Goal: Task Accomplishment & Management: Use online tool/utility

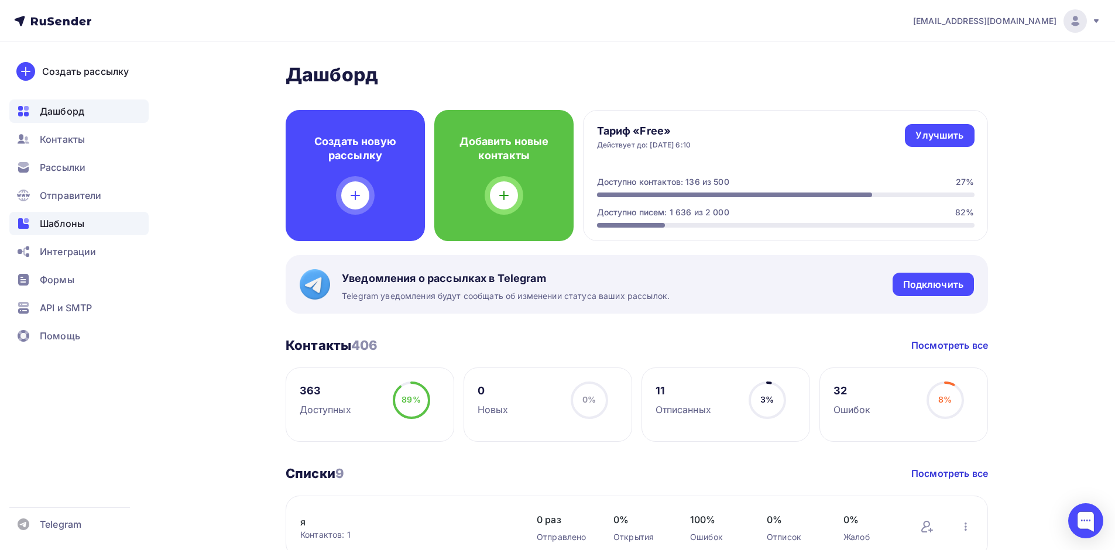
click at [60, 221] on span "Шаблоны" at bounding box center [62, 224] width 44 height 14
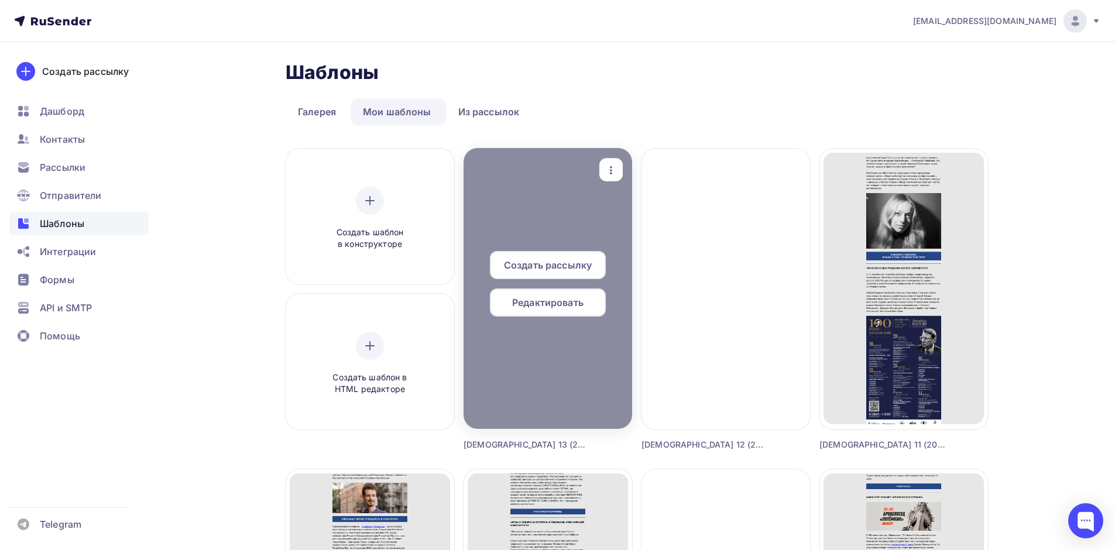
click at [566, 300] on span "Редактировать" at bounding box center [547, 303] width 71 height 14
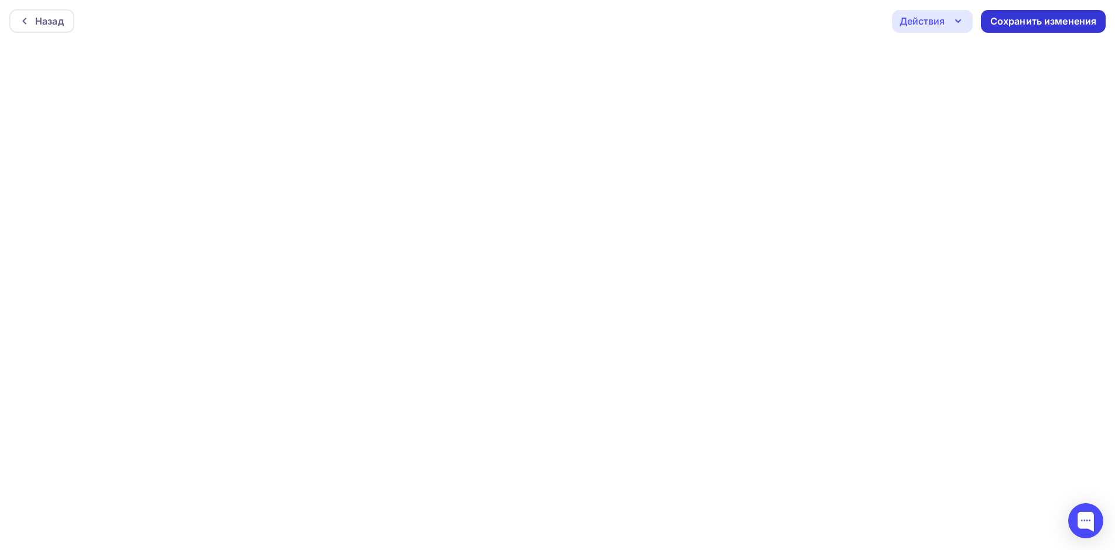
click at [1051, 12] on div "Сохранить изменения" at bounding box center [1043, 21] width 125 height 23
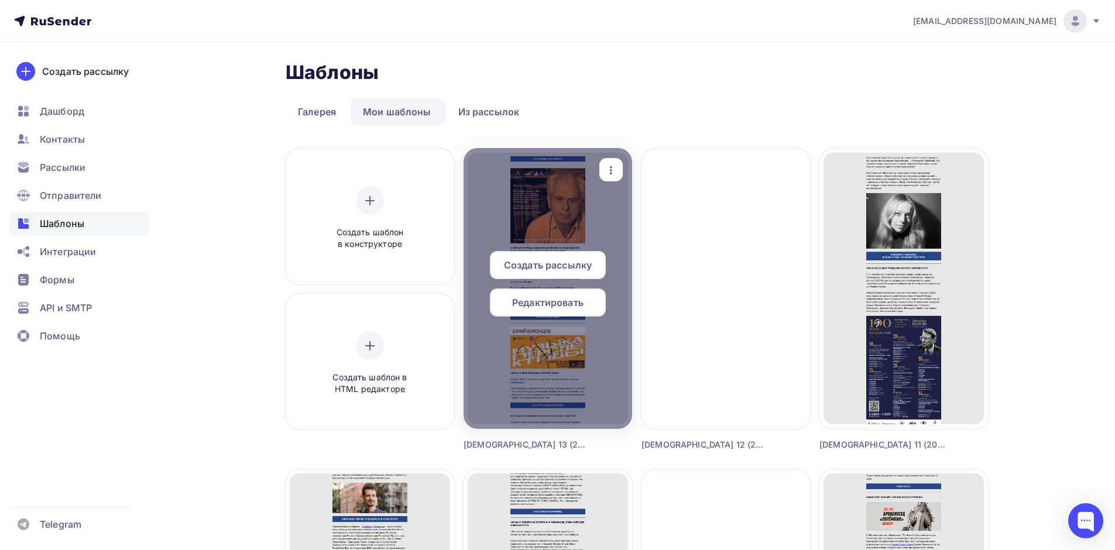
click at [555, 302] on span "Редактировать" at bounding box center [547, 303] width 71 height 14
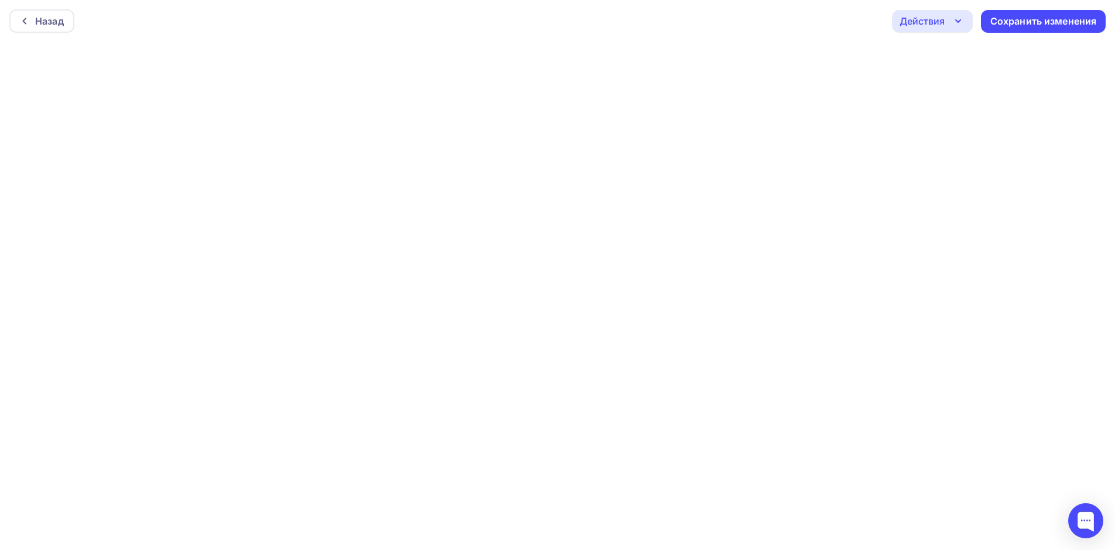
click at [961, 21] on icon "button" at bounding box center [958, 21] width 14 height 14
click at [955, 80] on div "Предпросмотр" at bounding box center [964, 79] width 72 height 14
click at [54, 23] on div "Назад" at bounding box center [49, 21] width 29 height 14
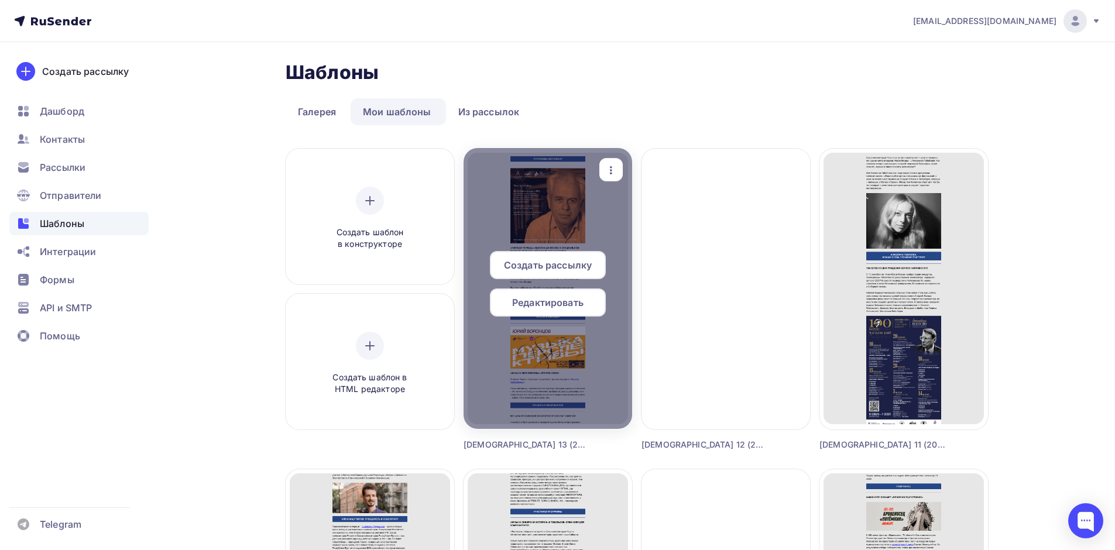
click at [573, 302] on span "Редактировать" at bounding box center [547, 303] width 71 height 14
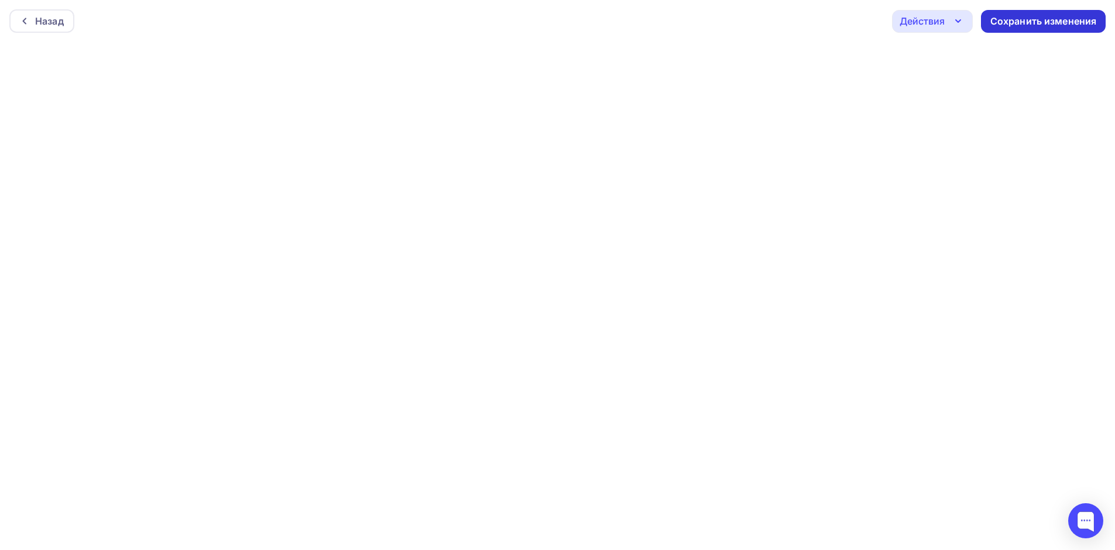
click at [1040, 22] on div "Сохранить изменения" at bounding box center [1044, 21] width 107 height 13
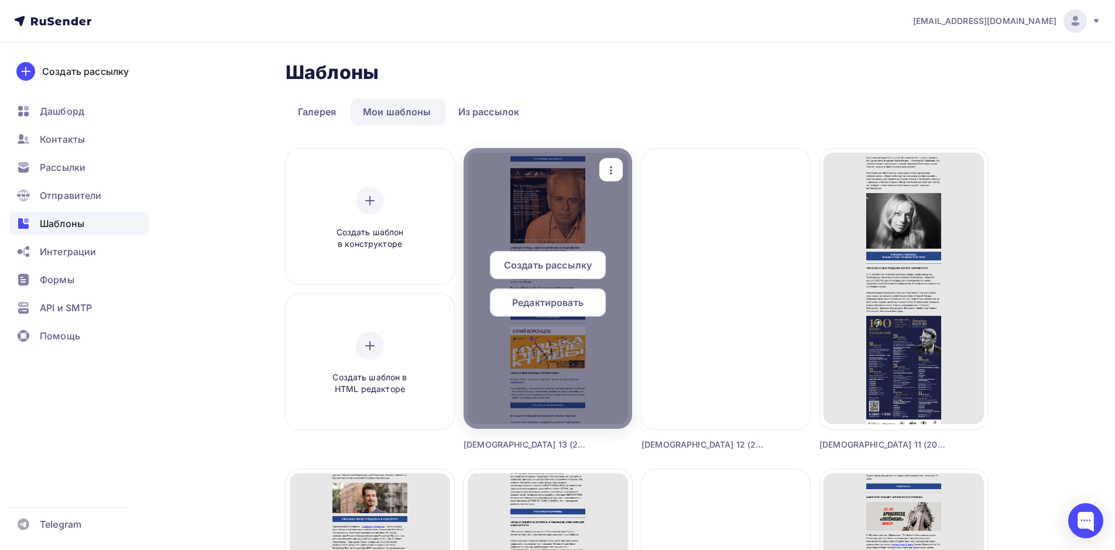
click at [552, 266] on span "Создать рассылку" at bounding box center [548, 265] width 88 height 14
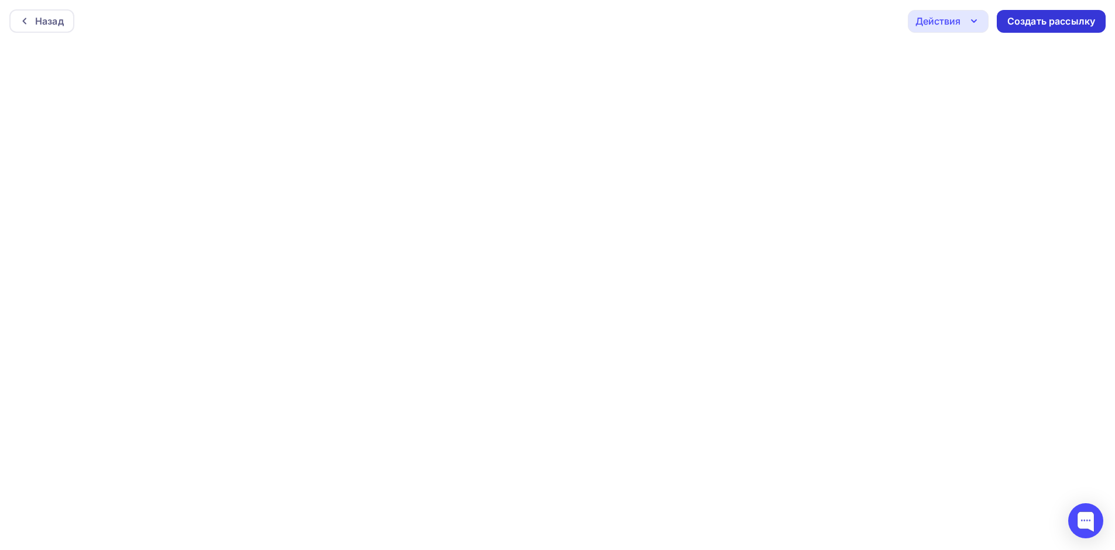
click at [1054, 21] on div "Создать рассылку" at bounding box center [1052, 21] width 88 height 13
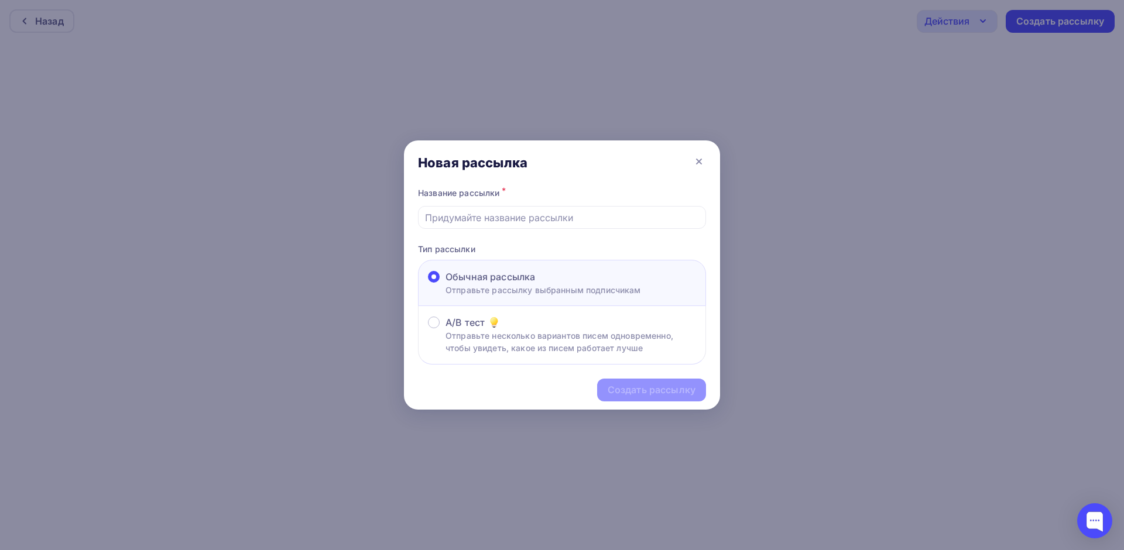
click at [544, 294] on p "Отправьте рассылку выбранным подписчикам" at bounding box center [544, 290] width 196 height 12
click at [446, 284] on input "Обычная рассылка Отправьте рассылку выбранным подписчикам" at bounding box center [446, 284] width 0 height 0
click at [524, 219] on input "text" at bounding box center [562, 218] width 275 height 14
click at [510, 217] on input "Дайджест 13 (2024)" at bounding box center [562, 218] width 275 height 14
click at [470, 217] on input "[DEMOGRAPHIC_DATA] 13 (2025)" at bounding box center [562, 218] width 275 height 14
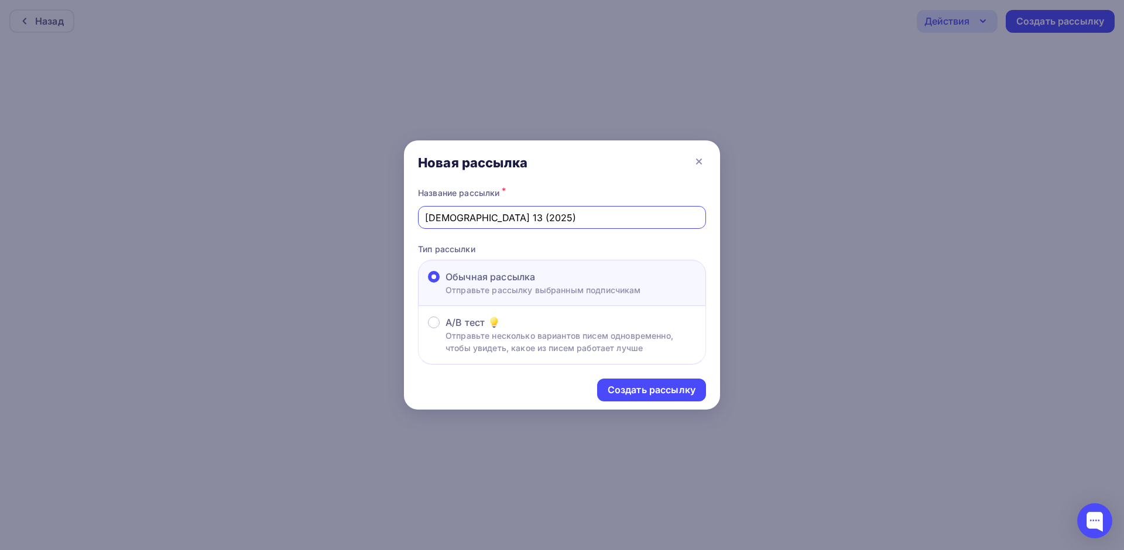
drag, startPoint x: 614, startPoint y: 214, endPoint x: 412, endPoint y: 216, distance: 202.0
click at [412, 216] on div "Название рассылки * Дайджест 13 (2025) Тип рассылки Обычная рассылка Отправьте …" at bounding box center [562, 275] width 316 height 180
type input "[DEMOGRAPHIC_DATA] 13 (2025)"
click at [705, 242] on div "Название рассылки * Дайджест 13 (2025) Тип рассылки Обычная рассылка Отправьте …" at bounding box center [562, 275] width 316 height 180
click at [680, 387] on div "Создать рассылку" at bounding box center [652, 389] width 88 height 13
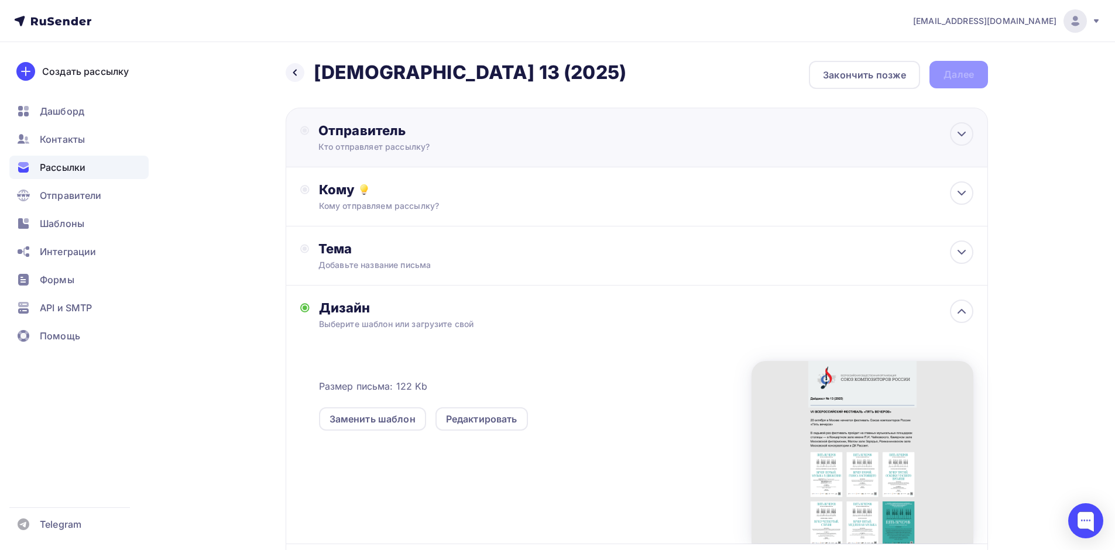
click at [398, 143] on div "Кто отправляет рассылку?" at bounding box center [432, 147] width 228 height 12
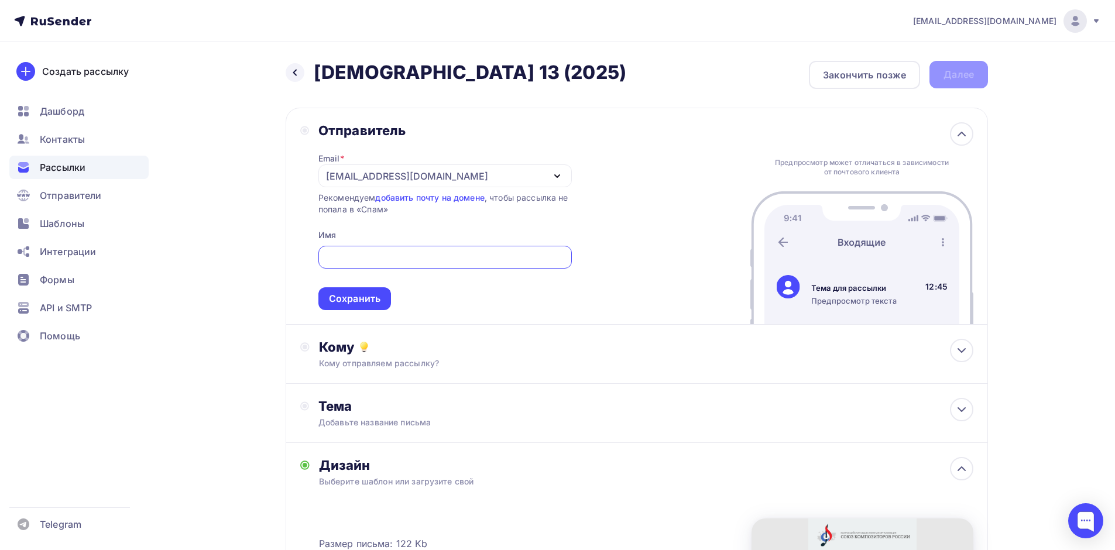
click at [558, 174] on icon "button" at bounding box center [557, 176] width 14 height 14
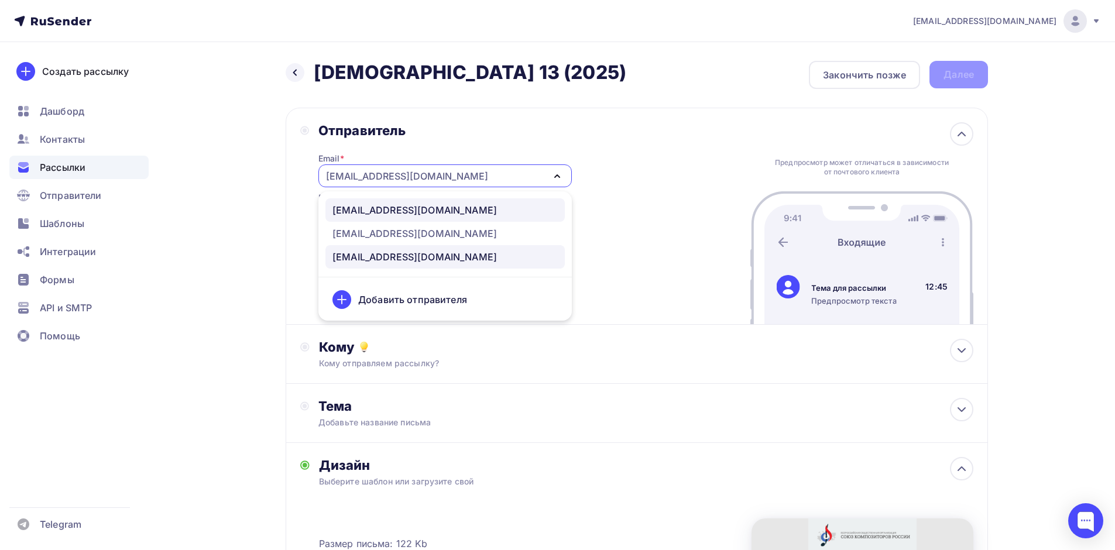
click at [491, 214] on div "[EMAIL_ADDRESS][DOMAIN_NAME]" at bounding box center [445, 210] width 225 height 14
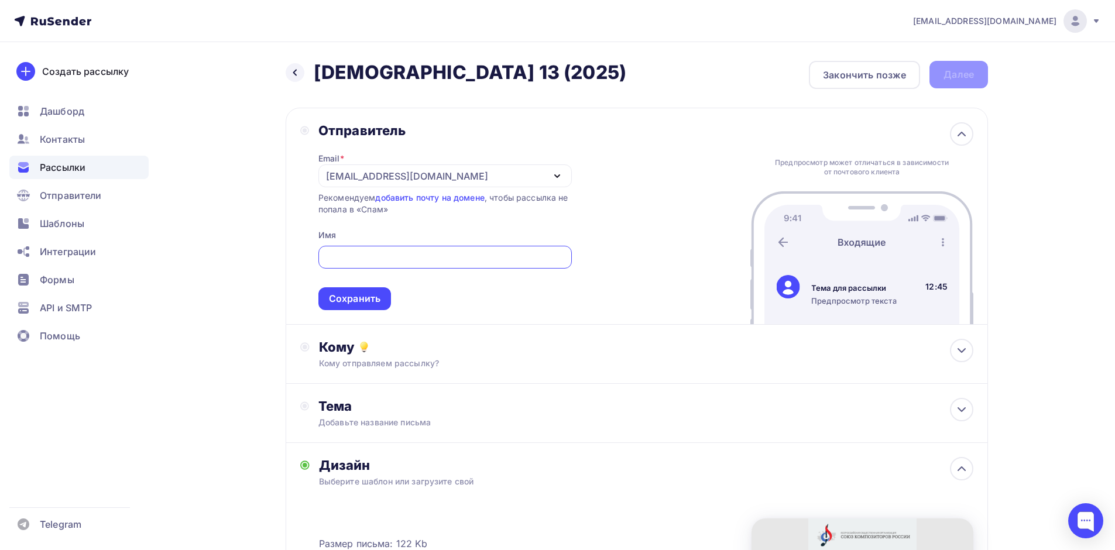
click at [451, 259] on input "text" at bounding box center [445, 258] width 240 height 14
paste input "[DEMOGRAPHIC_DATA] 13 (2025)"
click at [611, 354] on div "Кому" at bounding box center [646, 347] width 655 height 16
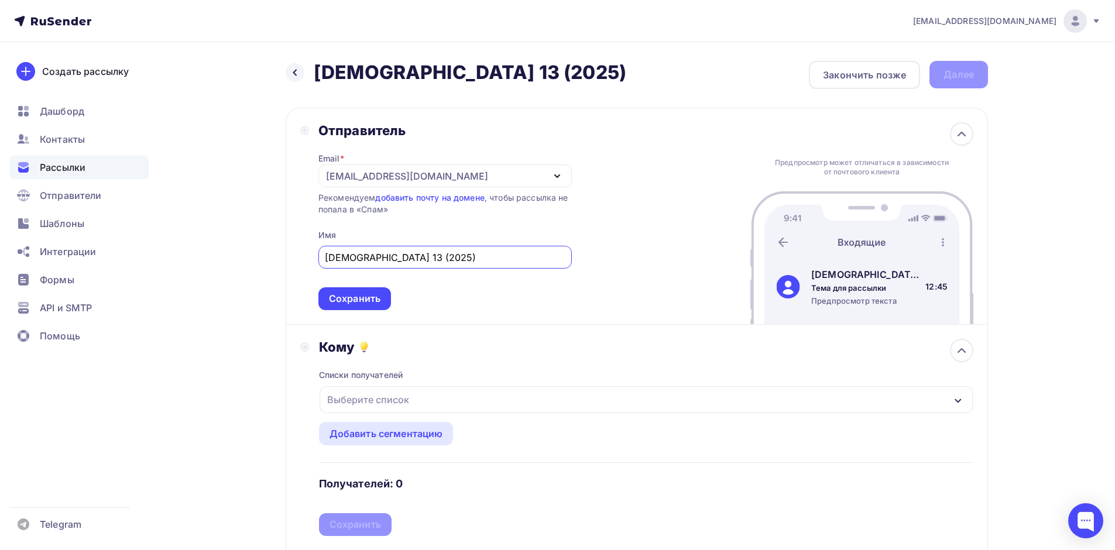
drag, startPoint x: 451, startPoint y: 261, endPoint x: 290, endPoint y: 254, distance: 160.5
click at [290, 254] on div "Отправитель Email * [EMAIL_ADDRESS][DOMAIN_NAME] [EMAIL_ADDRESS][DOMAIN_NAME] […" at bounding box center [637, 216] width 703 height 217
type input "с"
type input "Союз композиторов России"
click at [347, 301] on div "Сохранить" at bounding box center [355, 298] width 52 height 13
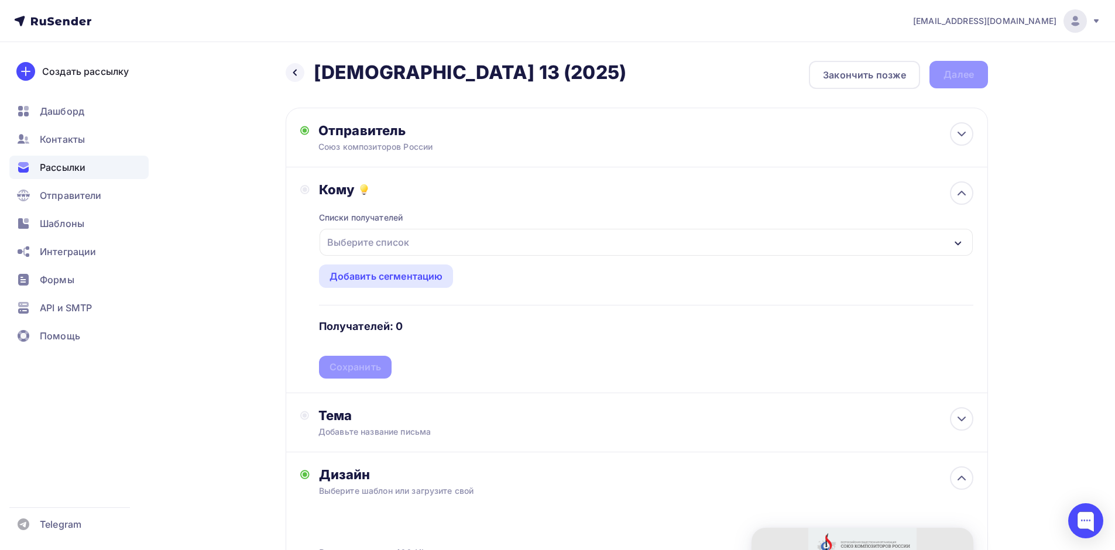
click at [372, 243] on div "Выберите список" at bounding box center [368, 242] width 91 height 21
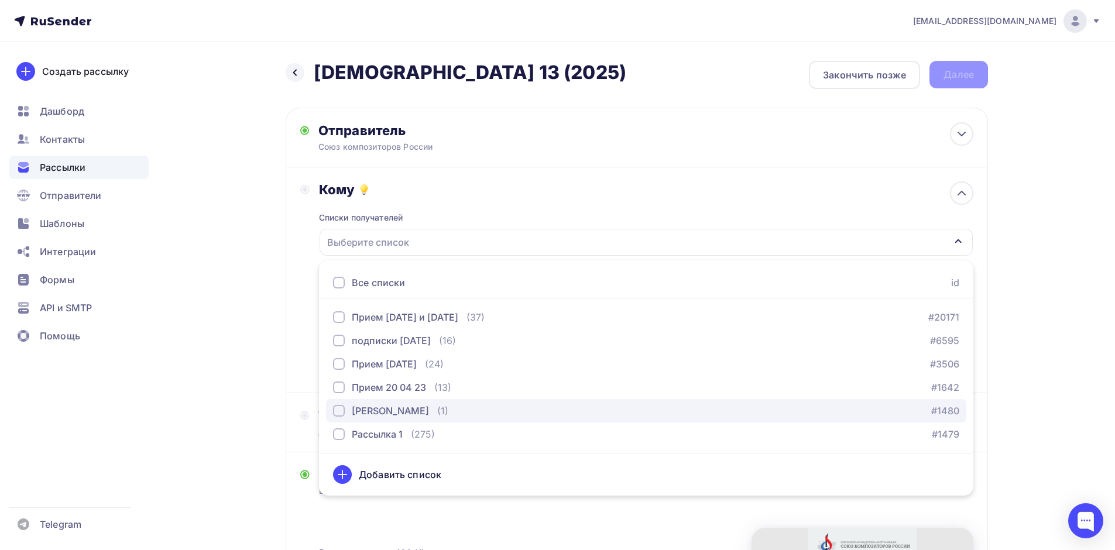
click at [437, 413] on div "(1)" at bounding box center [442, 411] width 11 height 14
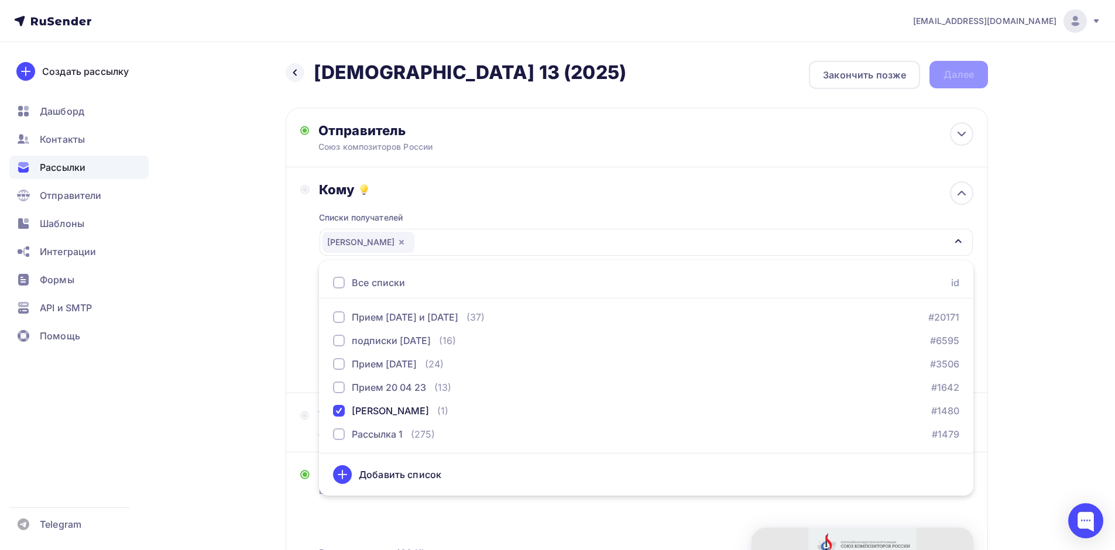
click at [209, 374] on div "Назад Дайджест 13 (2025) Дайджест 13 (2025) Закончить позже Далее Отправитель С…" at bounding box center [558, 444] width 960 height 804
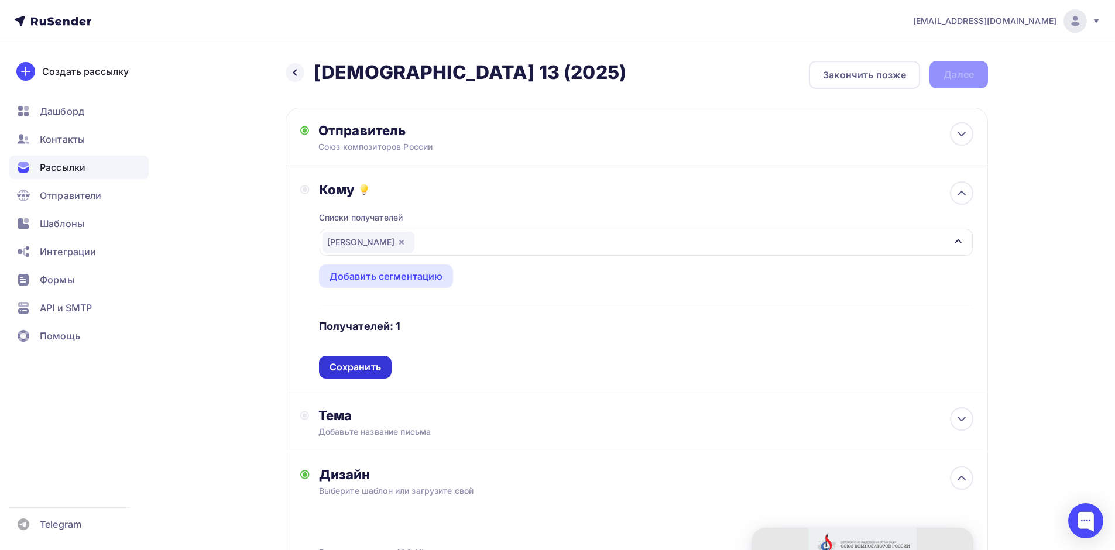
click at [357, 368] on div "Сохранить" at bounding box center [356, 367] width 52 height 13
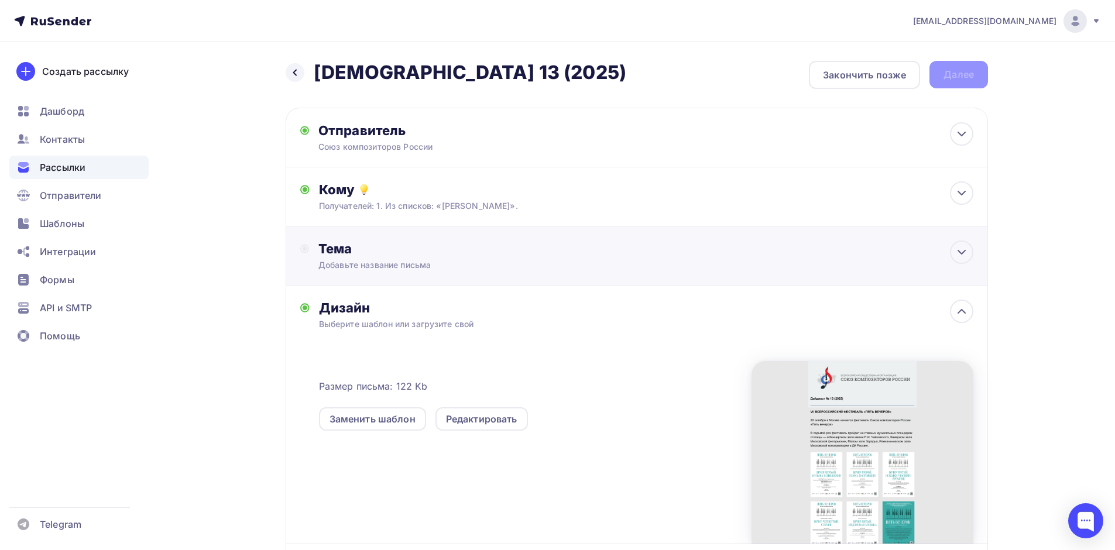
click at [373, 272] on div "Тема Добавьте название письма Тема * Рекомендуем использовать не более 150 симв…" at bounding box center [637, 256] width 703 height 59
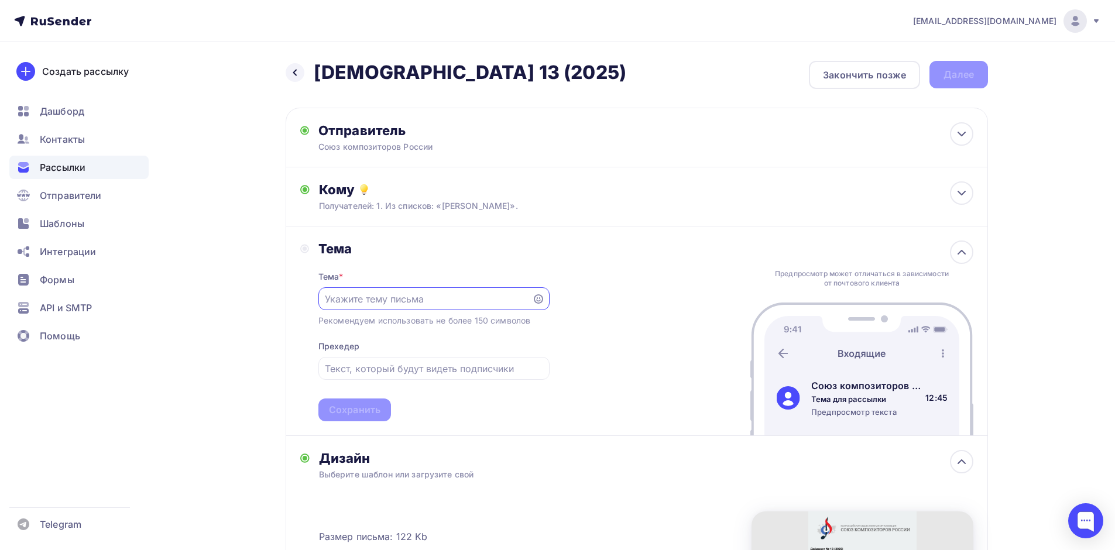
paste input "[DEMOGRAPHIC_DATA] 13 (2025)"
type input "[DEMOGRAPHIC_DATA] 13 (2025)"
click at [362, 409] on div "Сохранить" at bounding box center [355, 409] width 52 height 13
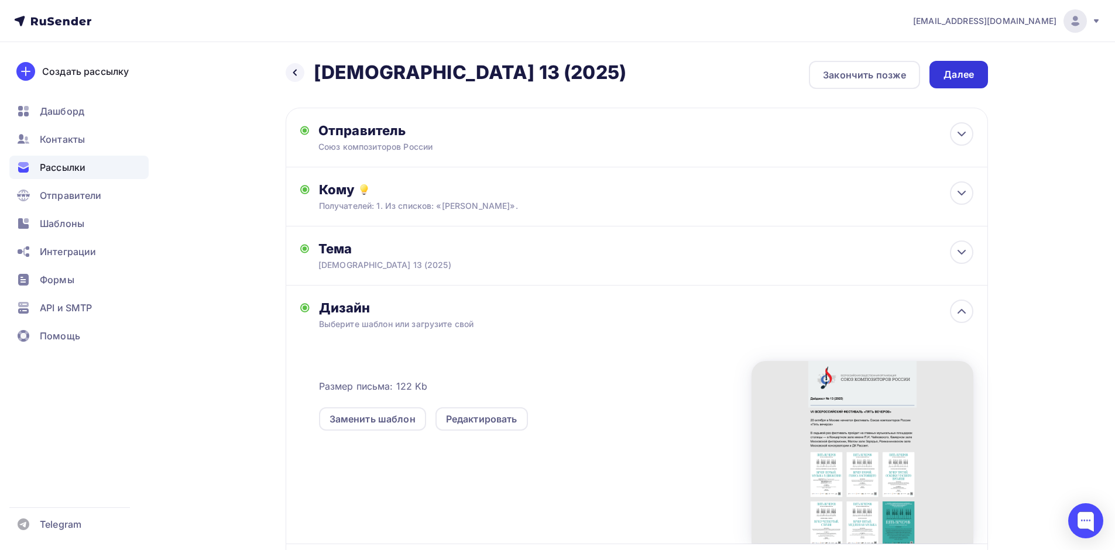
click at [953, 76] on div "Далее" at bounding box center [959, 74] width 30 height 13
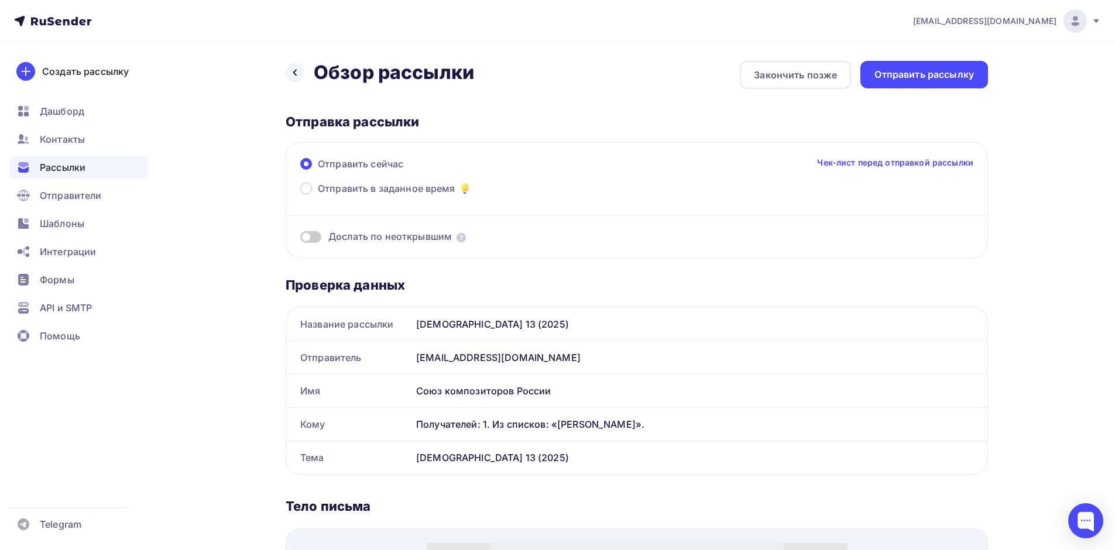
click at [953, 76] on div "Отправить рассылку" at bounding box center [925, 74] width 100 height 13
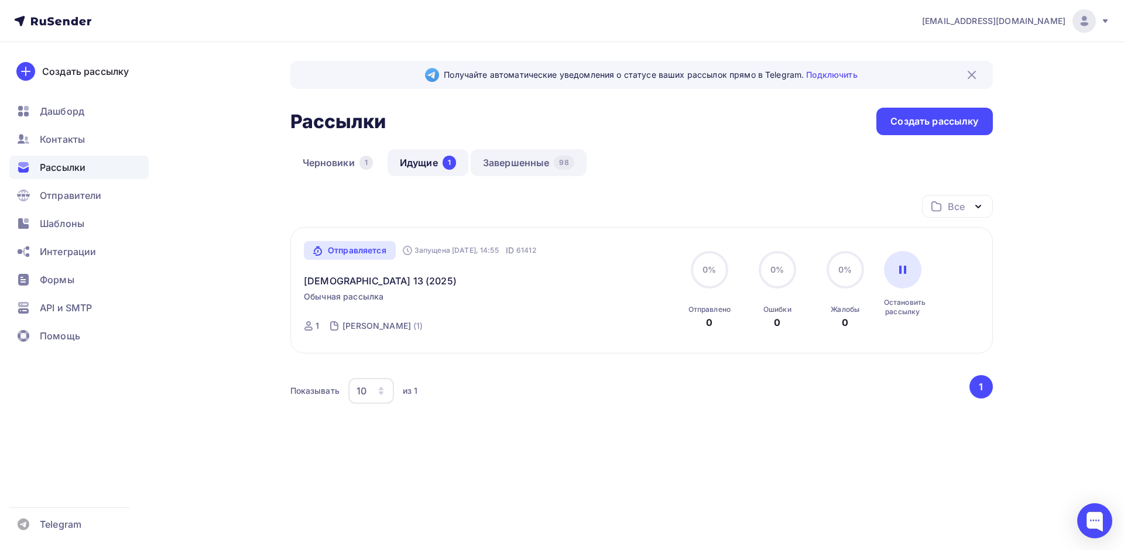
click at [525, 161] on link "Завершенные 98" at bounding box center [529, 162] width 116 height 27
